Goal: Task Accomplishment & Management: Manage account settings

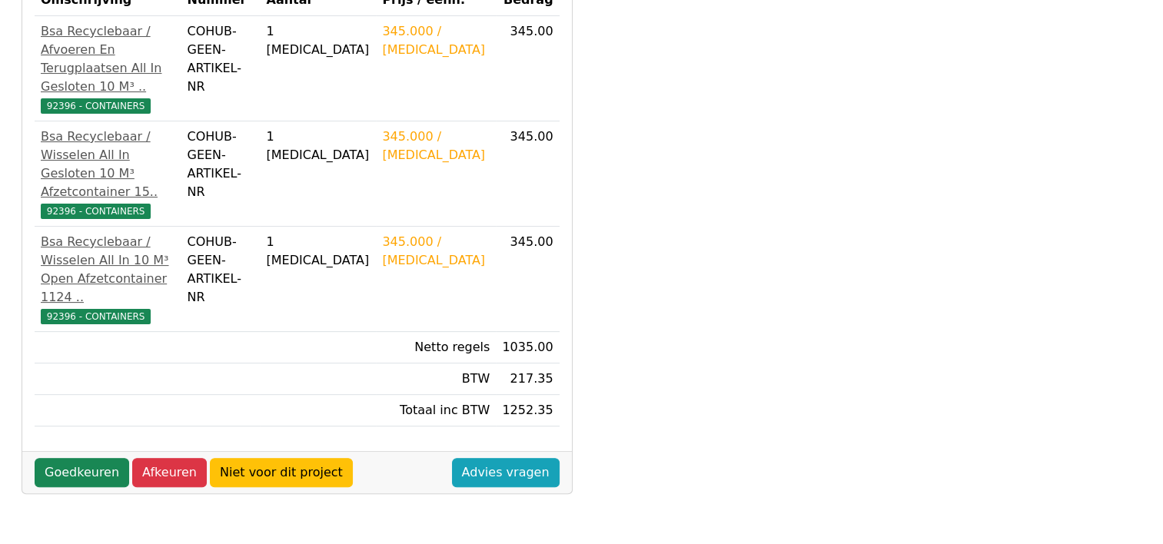
scroll to position [373, 0]
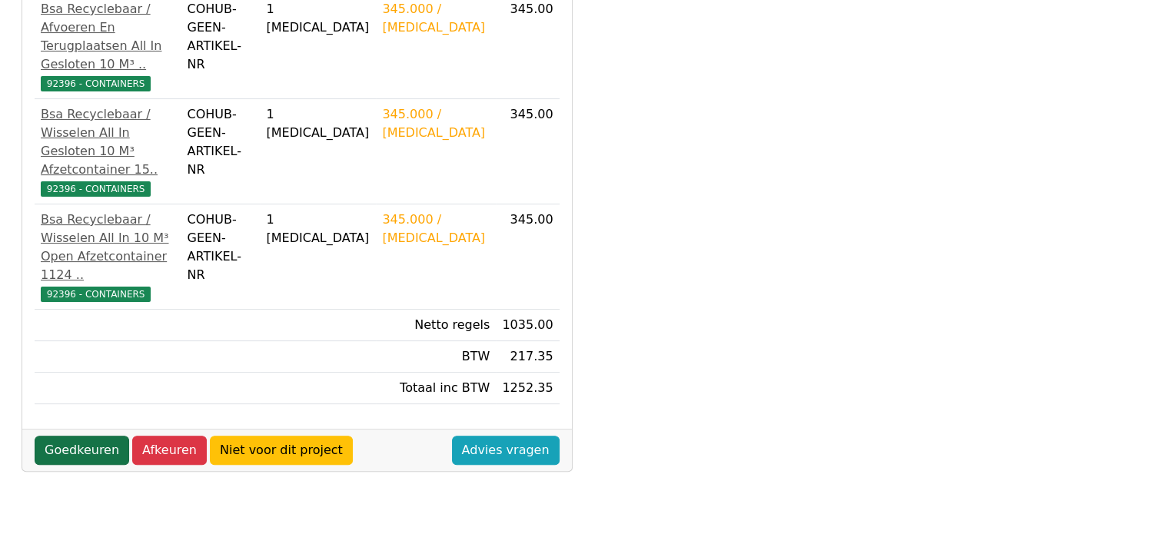
click at [94, 436] on link "Goedkeuren" at bounding box center [82, 450] width 95 height 29
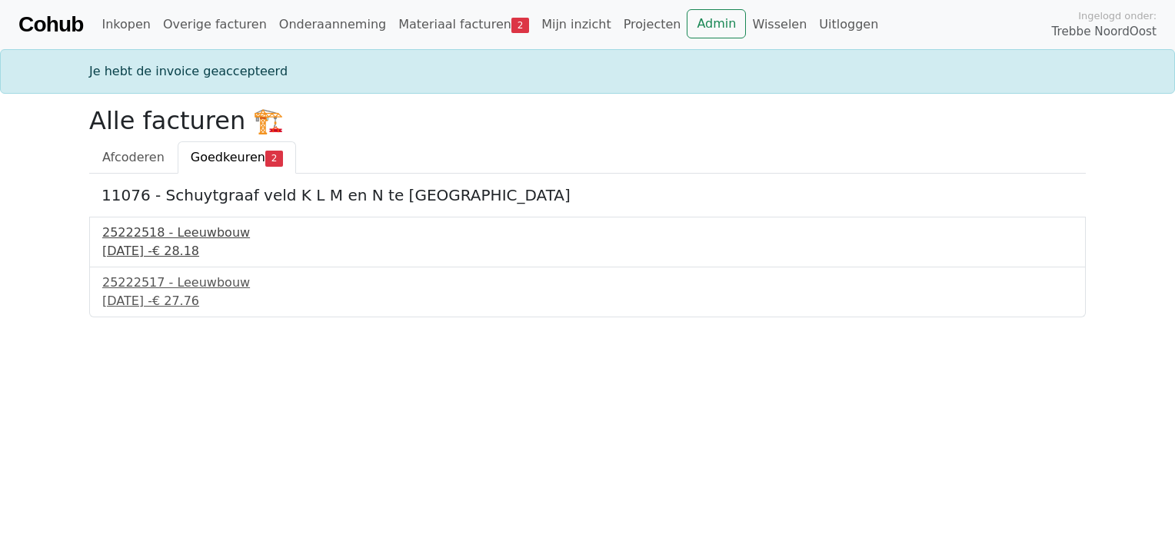
click at [180, 253] on div "9 oktober 2025 - € 28.18" at bounding box center [587, 251] width 970 height 18
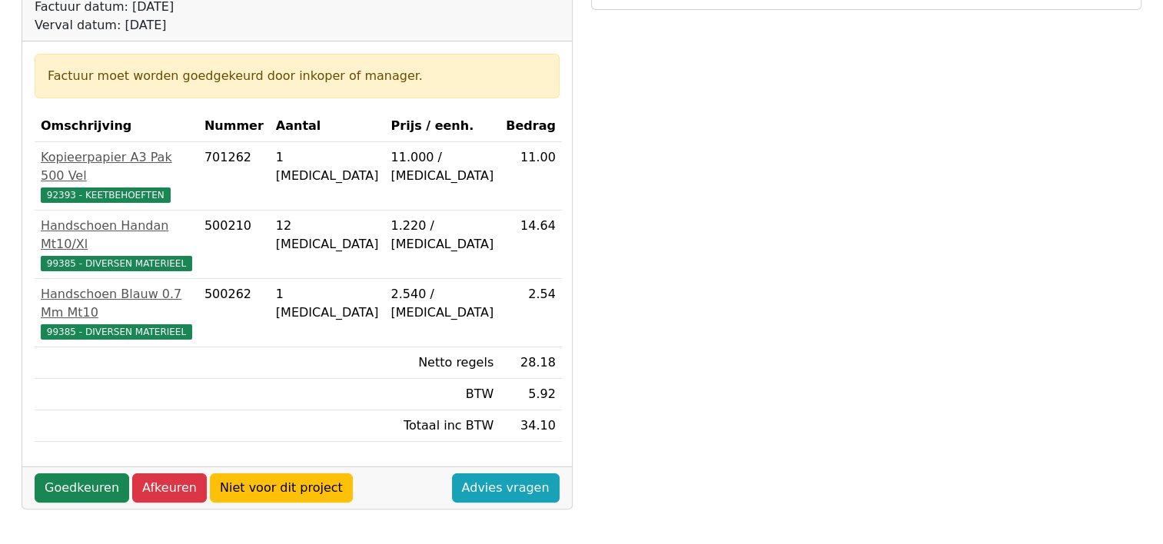
scroll to position [225, 0]
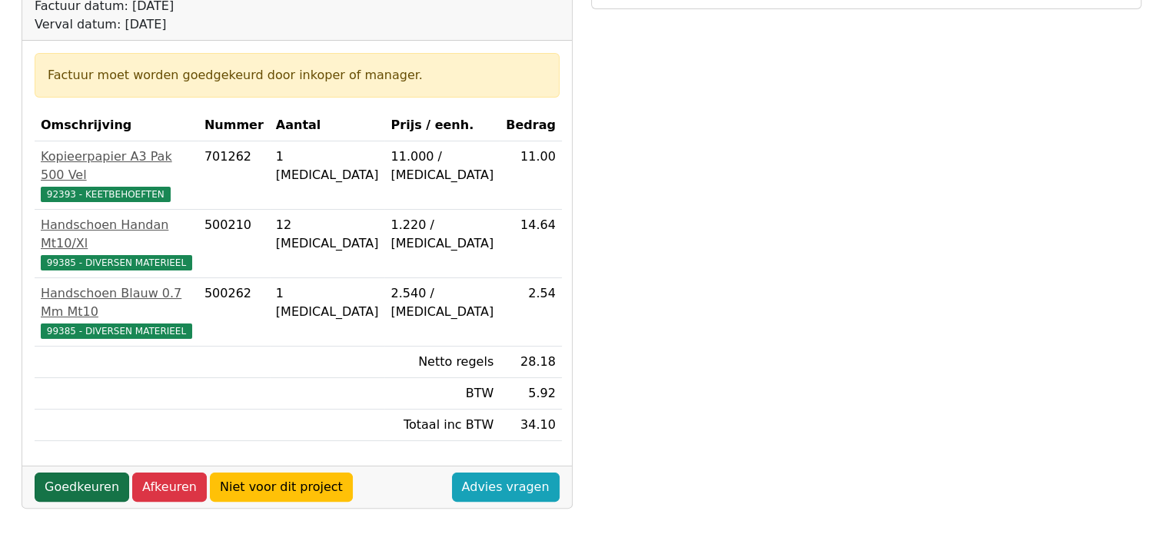
click at [92, 473] on link "Goedkeuren" at bounding box center [82, 487] width 95 height 29
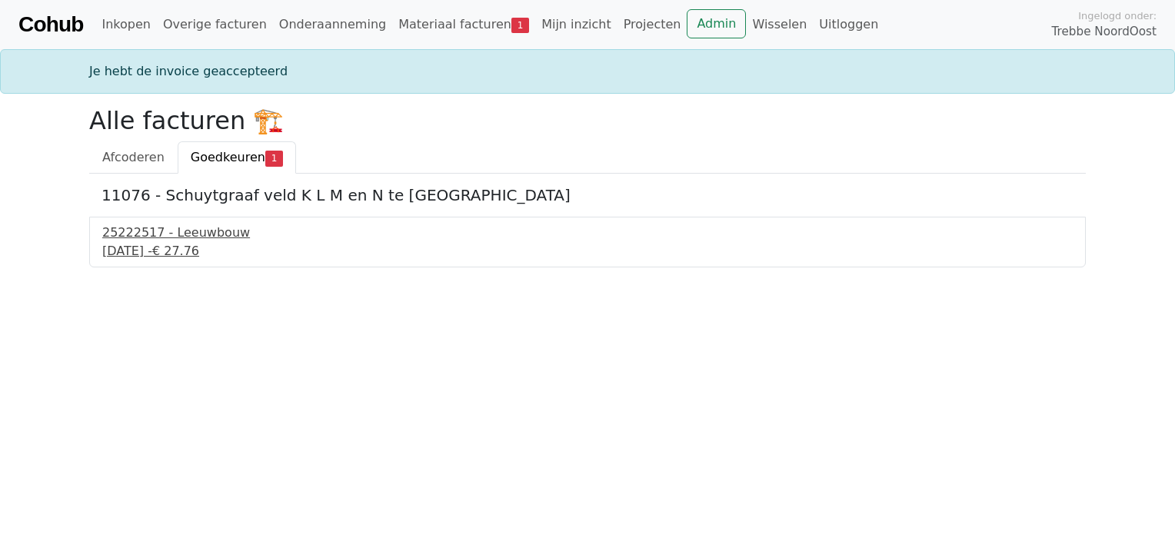
click at [168, 251] on div "9 oktober 2025 - € 27.76" at bounding box center [587, 251] width 970 height 18
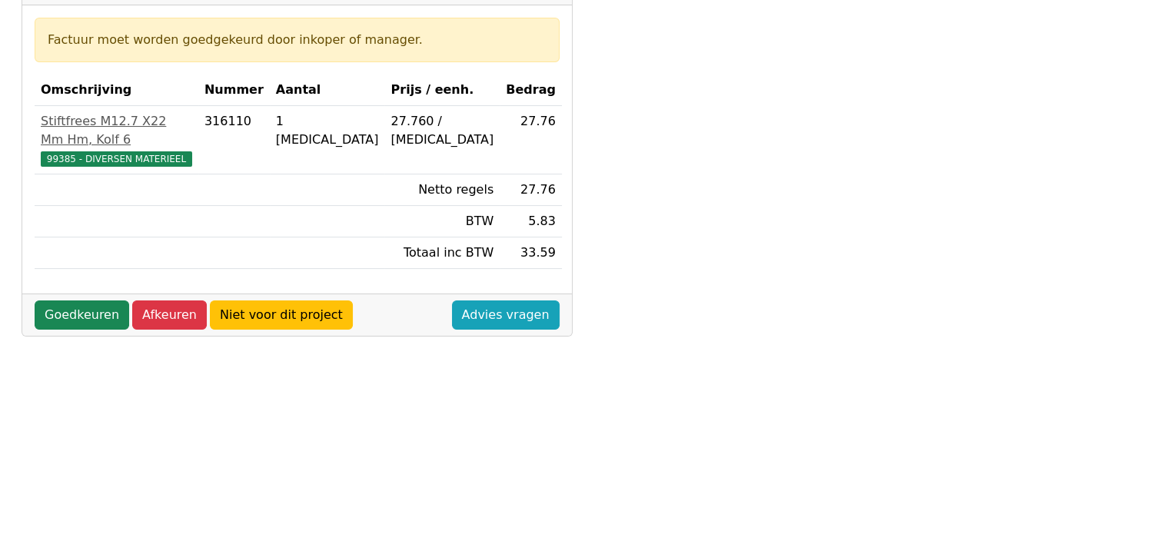
scroll to position [296, 0]
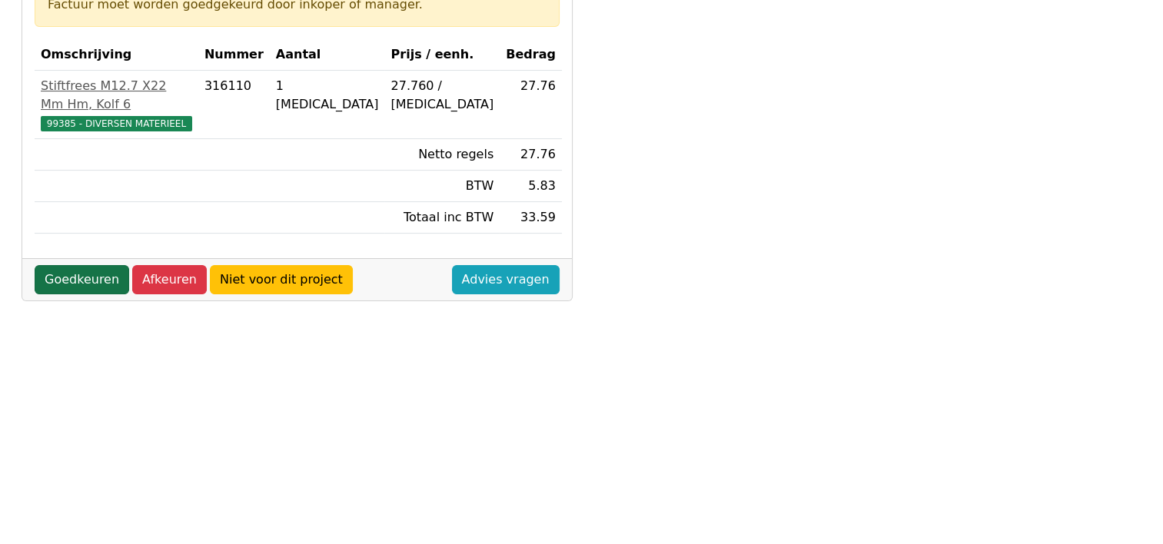
click at [85, 266] on link "Goedkeuren" at bounding box center [82, 279] width 95 height 29
